Goal: Task Accomplishment & Management: Manage account settings

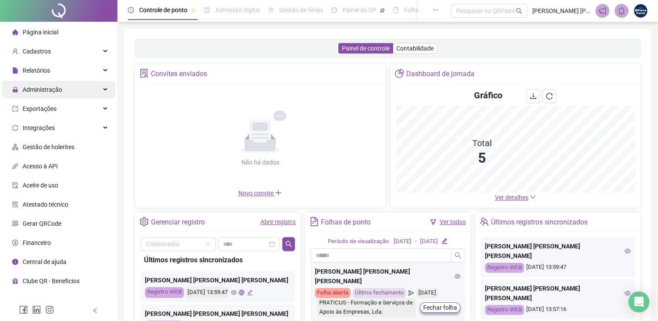
click at [44, 91] on span "Administração" at bounding box center [43, 89] width 40 height 7
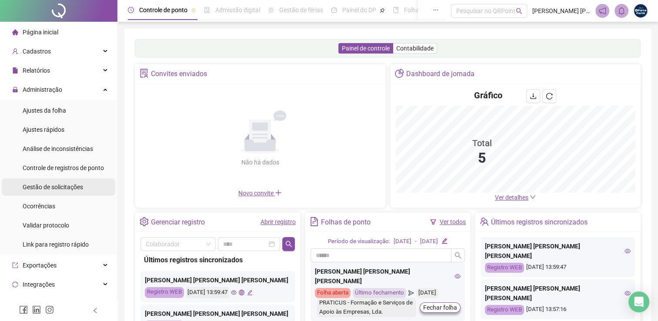
click at [58, 191] on div "Gestão de solicitações" at bounding box center [53, 186] width 60 height 17
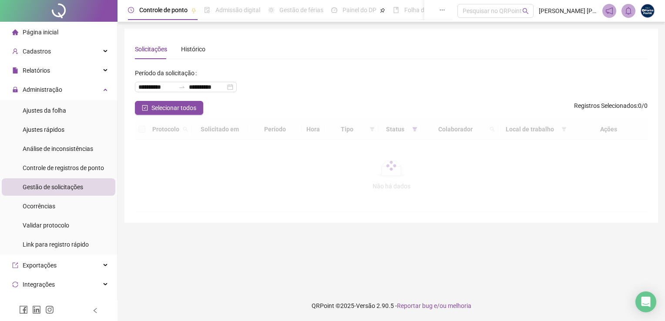
click at [57, 186] on span "Gestão de solicitações" at bounding box center [53, 187] width 60 height 7
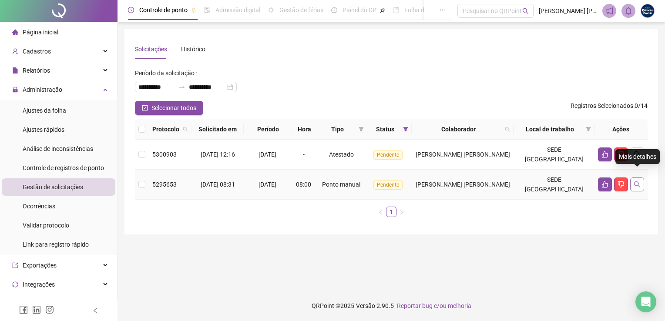
click at [637, 181] on icon "search" at bounding box center [636, 184] width 7 height 7
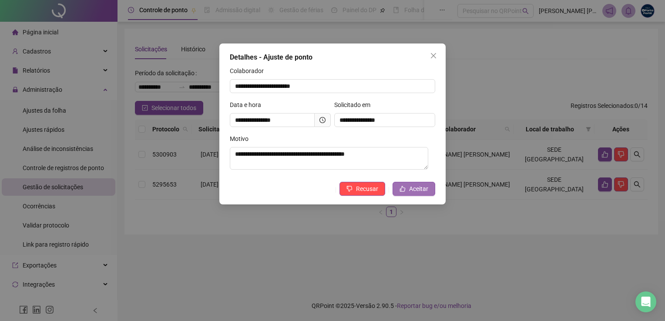
click at [423, 189] on span "Aceitar" at bounding box center [418, 189] width 19 height 10
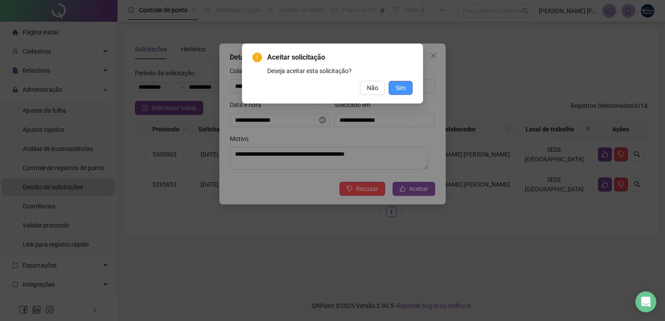
click at [403, 88] on span "Sim" at bounding box center [400, 88] width 10 height 10
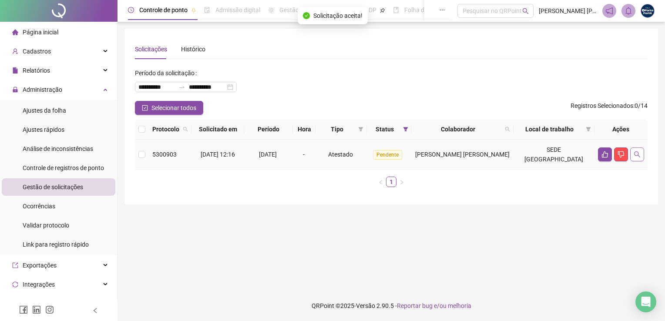
click at [639, 154] on icon "search" at bounding box center [637, 154] width 6 height 6
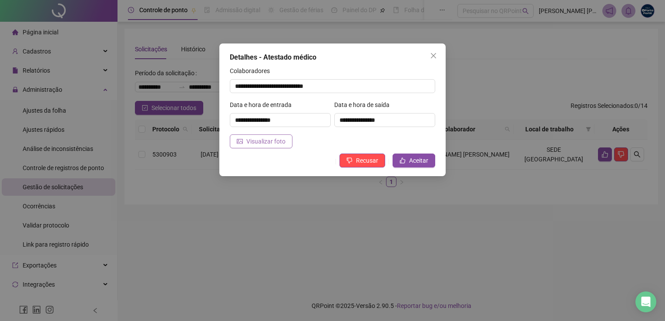
click at [280, 142] on span "Visualizar foto" at bounding box center [265, 142] width 39 height 10
click at [415, 157] on span "Aceitar" at bounding box center [418, 161] width 19 height 10
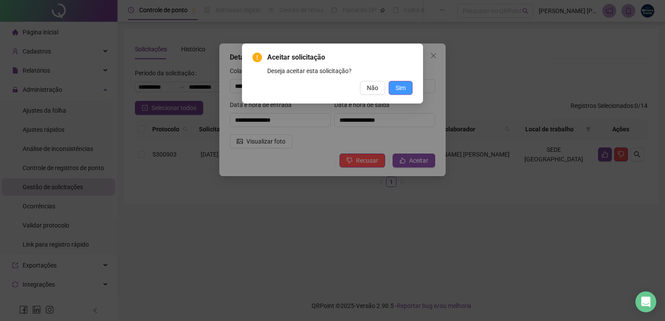
click at [397, 89] on span "Sim" at bounding box center [400, 88] width 10 height 10
